Goal: Task Accomplishment & Management: Manage account settings

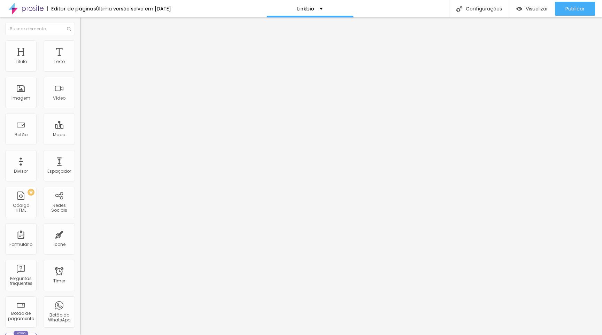
click at [80, 144] on input "[URL][DOMAIN_NAME]" at bounding box center [122, 140] width 84 height 7
paste input "[URL][DOMAIN_NAME]"
type input "[URL][DOMAIN_NAME]"
click at [80, 185] on div "Editar Botão Conteúdo Estilo Avançado Texto ENSAIO NO STUDIO Alinhamento [GEOGR…" at bounding box center [120, 176] width 80 height 318
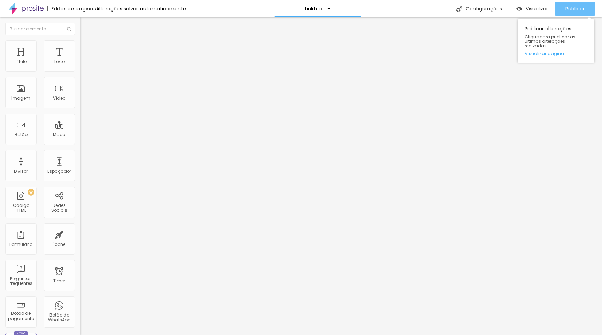
click at [573, 10] on span "Publicar" at bounding box center [575, 9] width 19 height 6
click at [80, 144] on input "[URL][DOMAIN_NAME]" at bounding box center [122, 140] width 84 height 7
paste input "[DOMAIN_NAME]/6ezqzu"
type input "[URL][DOMAIN_NAME]"
click at [575, 12] on span "Publicar" at bounding box center [575, 9] width 19 height 6
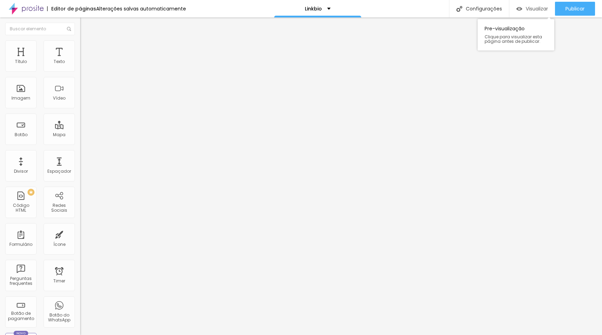
click at [526, 7] on span "Visualizar" at bounding box center [537, 9] width 22 height 6
drag, startPoint x: 61, startPoint y: 146, endPoint x: 8, endPoint y: 144, distance: 53.4
click at [80, 144] on input "[URL][DOMAIN_NAME]" at bounding box center [122, 140] width 84 height 7
type input "Foi deletado por [PERSON_NAME]"
click at [80, 186] on div "Editar Botão Conteúdo Estilo Avançado Texto ENSAIO NO STUDIO Alinhamento [GEOGR…" at bounding box center [120, 176] width 80 height 318
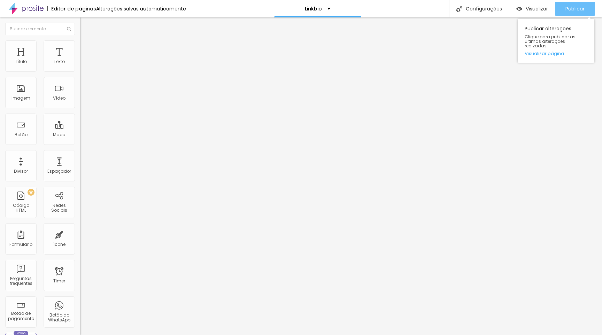
click at [574, 11] on span "Publicar" at bounding box center [575, 9] width 19 height 6
